Goal: Transaction & Acquisition: Purchase product/service

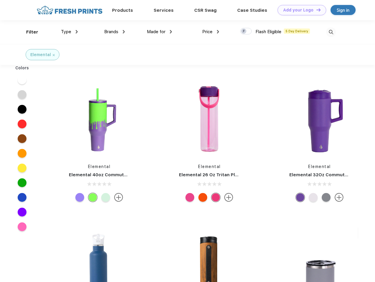
click at [299, 10] on link "Add your Logo Design Tool" at bounding box center [301, 10] width 49 height 10
click at [0, 0] on div "Design Tool" at bounding box center [0, 0] width 0 height 0
click at [316, 10] on link "Add your Logo Design Tool" at bounding box center [301, 10] width 49 height 10
click at [28, 32] on div "Filter" at bounding box center [32, 32] width 12 height 7
click at [69, 32] on span "Type" at bounding box center [66, 31] width 10 height 5
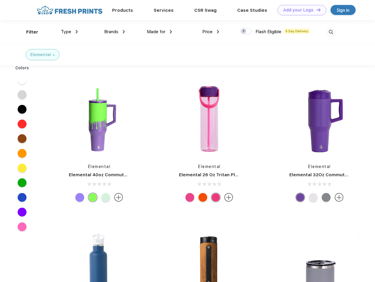
click at [114, 32] on span "Brands" at bounding box center [111, 31] width 14 height 5
click at [159, 32] on span "Made for" at bounding box center [156, 31] width 19 height 5
click at [211, 32] on span "Price" at bounding box center [207, 31] width 10 height 5
click at [246, 31] on div at bounding box center [245, 31] width 11 height 6
click at [244, 31] on input "checkbox" at bounding box center [242, 30] width 4 height 4
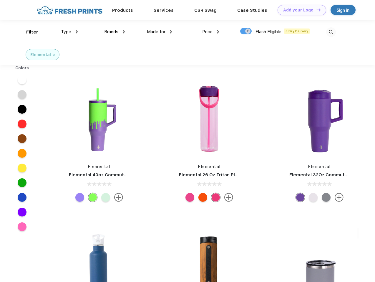
click at [331, 32] on img at bounding box center [331, 32] width 10 height 10
